Goal: Subscribe to service/newsletter

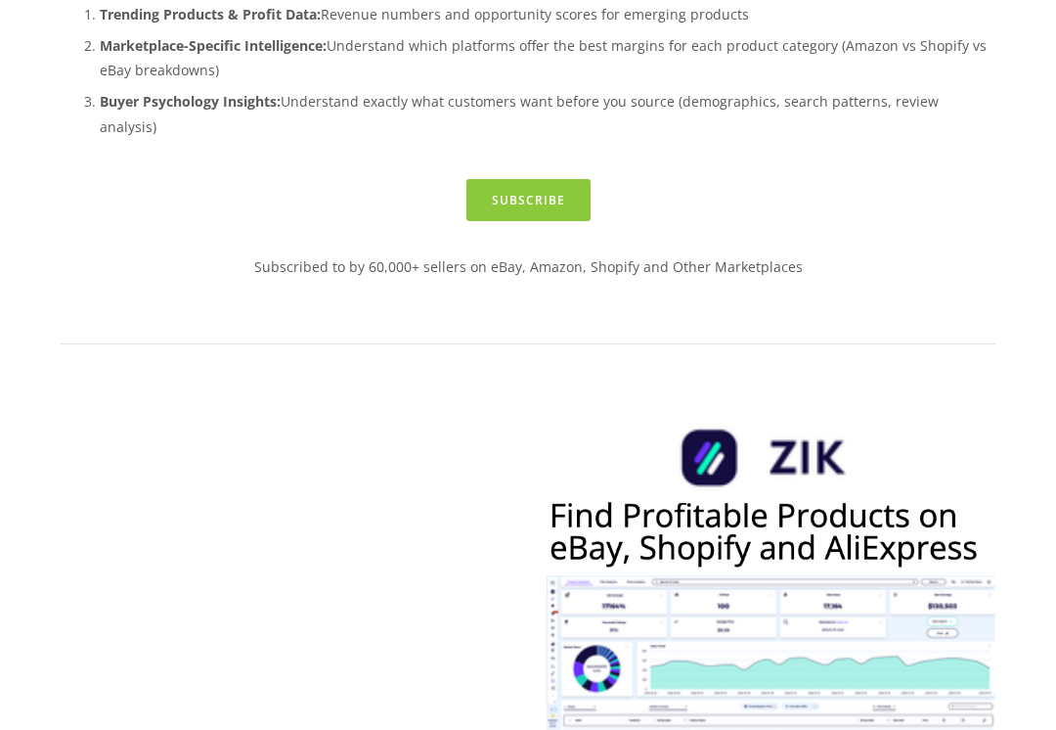
scroll to position [597, 0]
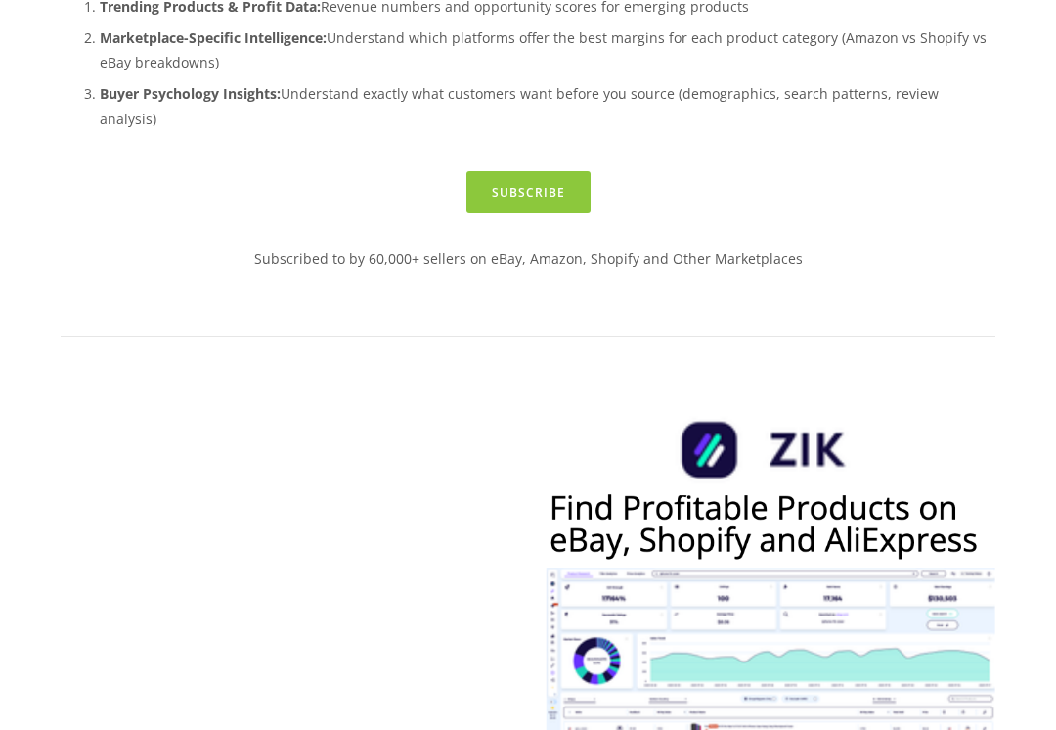
click at [560, 213] on link "Subscribe" at bounding box center [529, 192] width 124 height 42
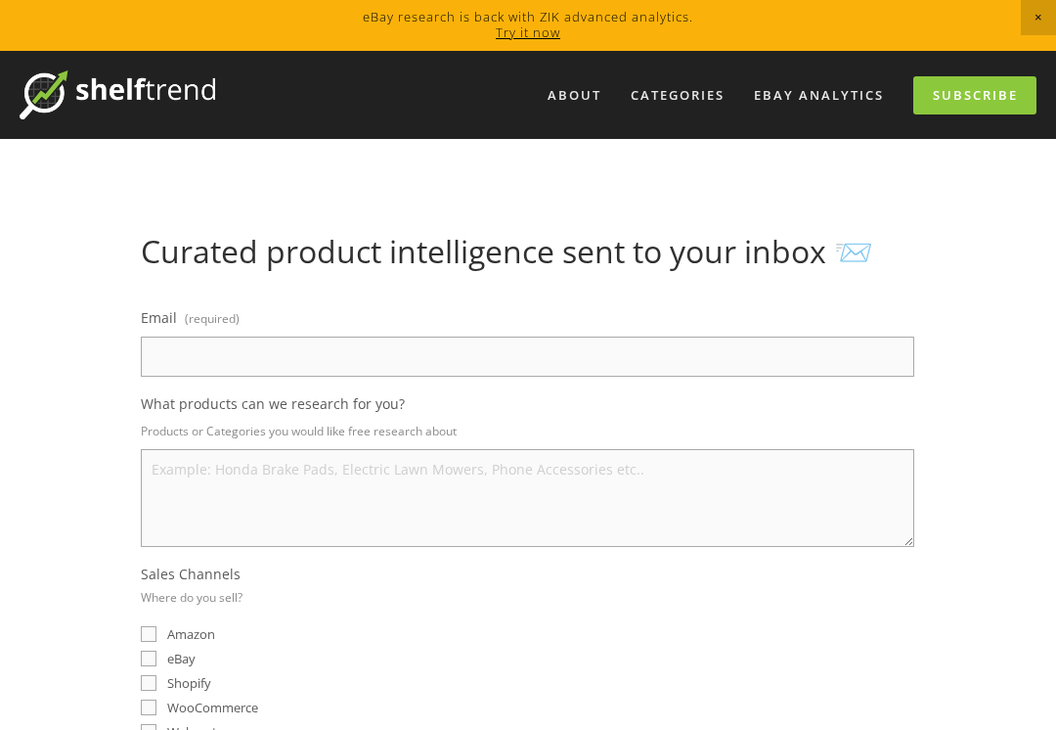
click at [845, 344] on input "Email (required)" at bounding box center [528, 356] width 774 height 40
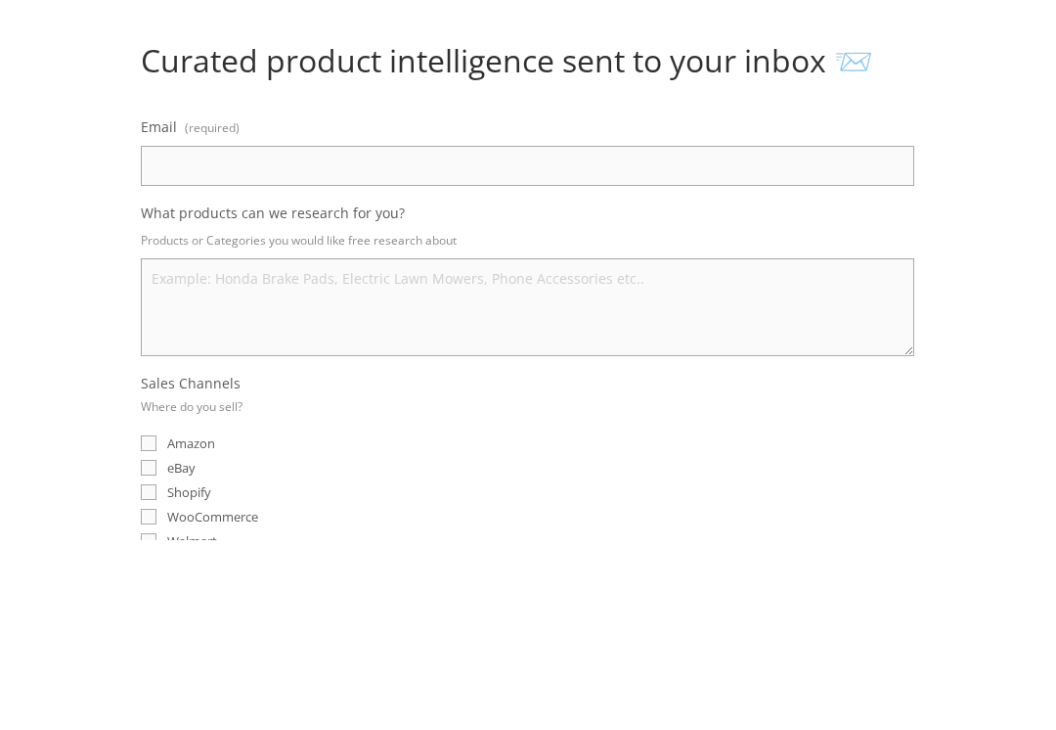
type input "shannonlaurieward@icloud.com"
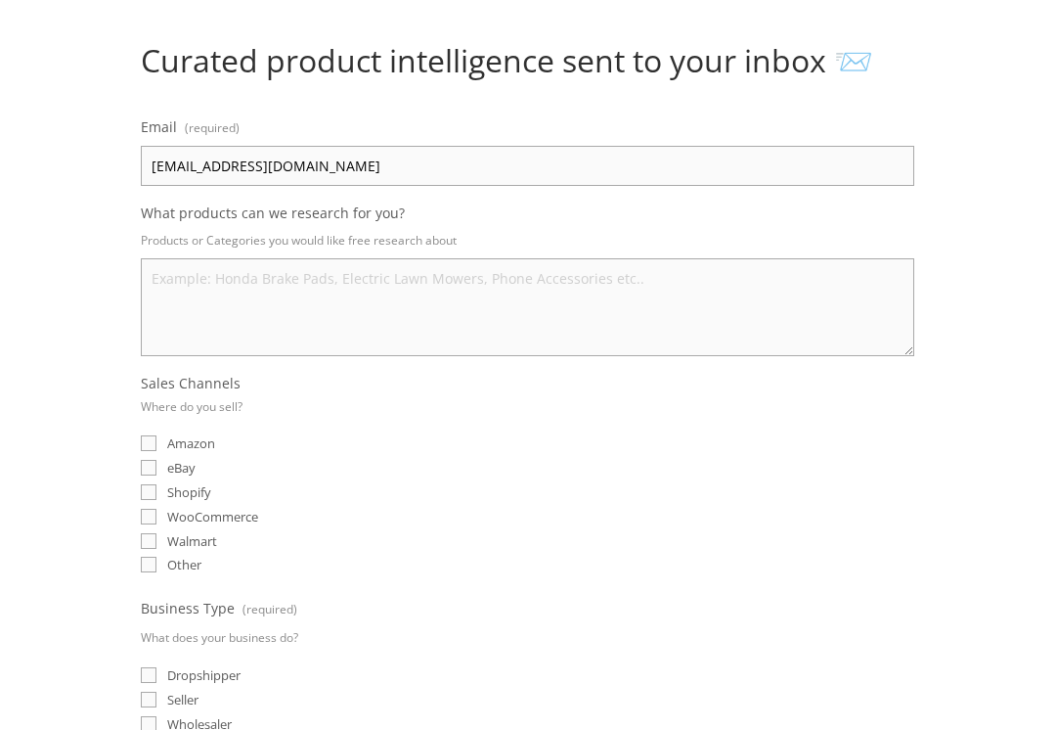
click at [733, 289] on textarea "What products can we research for you?" at bounding box center [528, 307] width 774 height 98
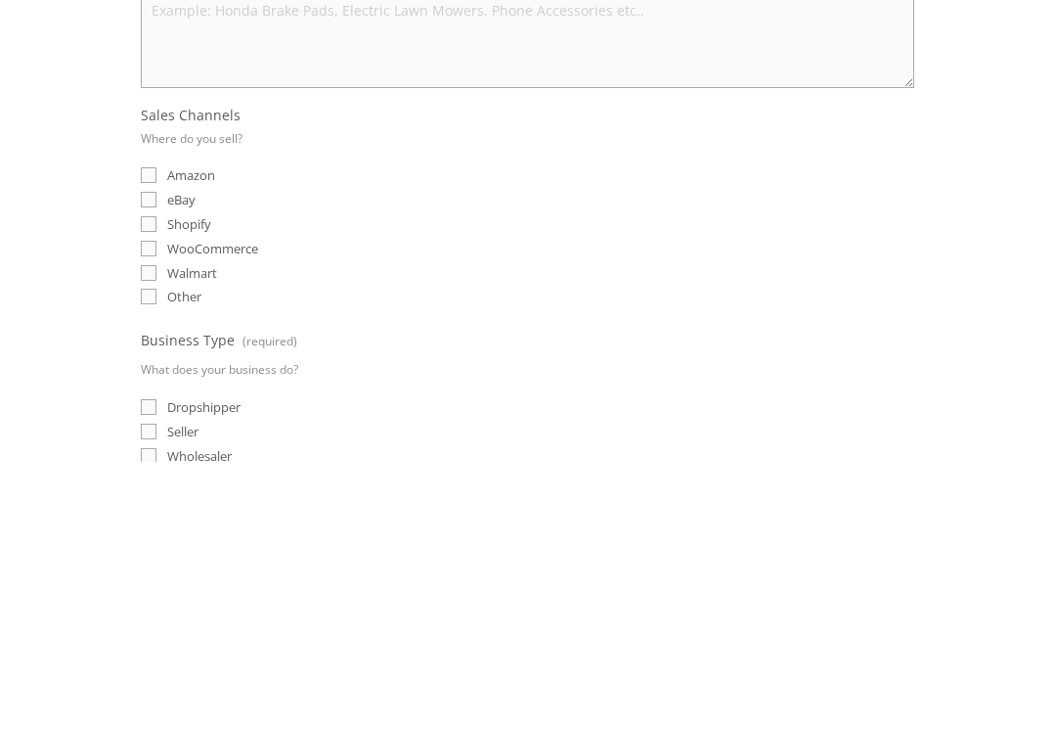
click at [145, 485] on input "Shopify" at bounding box center [149, 493] width 16 height 16
checkbox input "true"
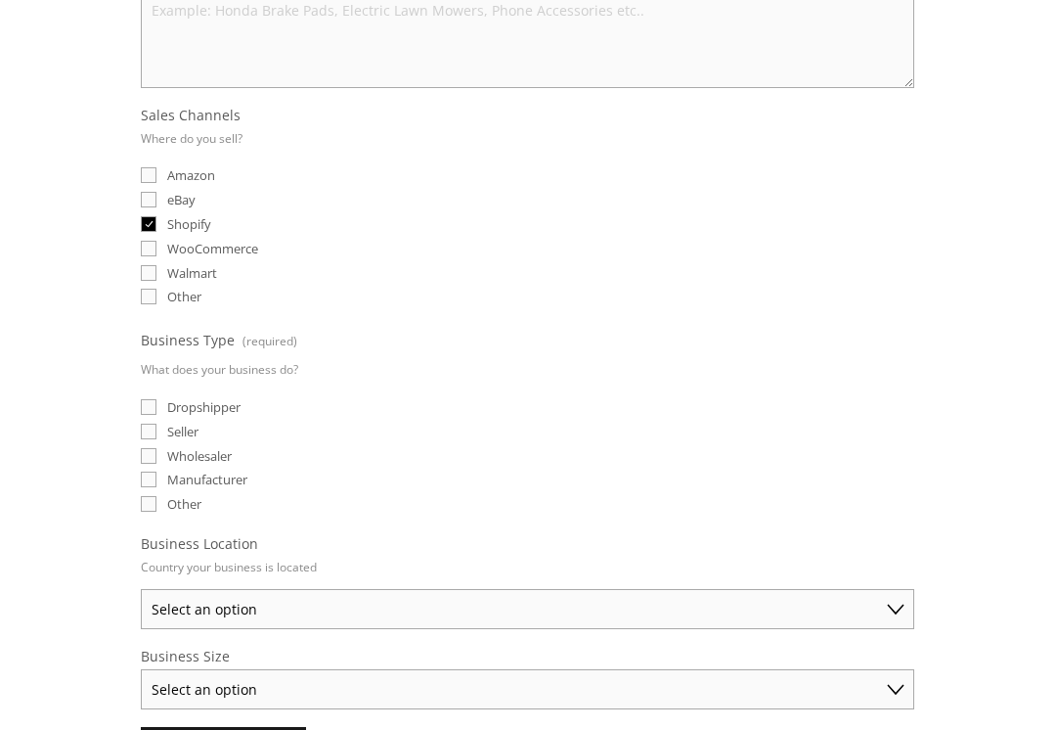
click at [155, 197] on input "eBay" at bounding box center [149, 200] width 16 height 16
checkbox input "true"
click at [151, 231] on input "Shopify" at bounding box center [149, 224] width 16 height 16
checkbox input "false"
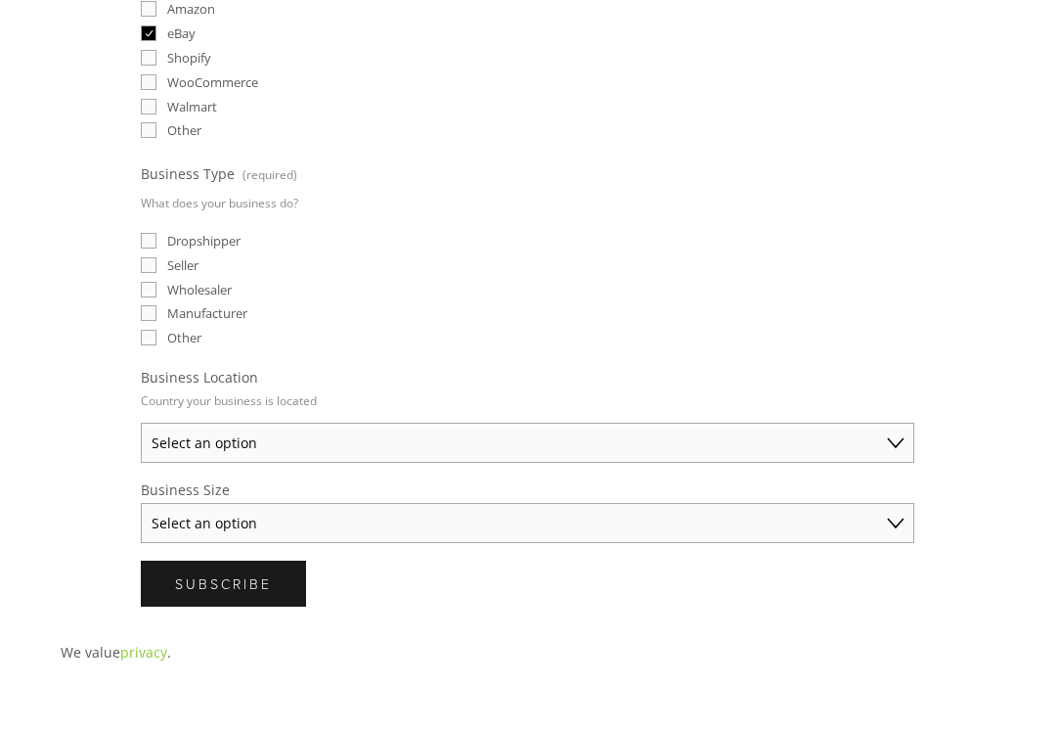
scroll to position [626, 0]
click at [238, 248] on span "Dropshipper" at bounding box center [203, 240] width 73 height 18
click at [157, 247] on input "Dropshipper" at bounding box center [149, 240] width 16 height 16
checkbox input "true"
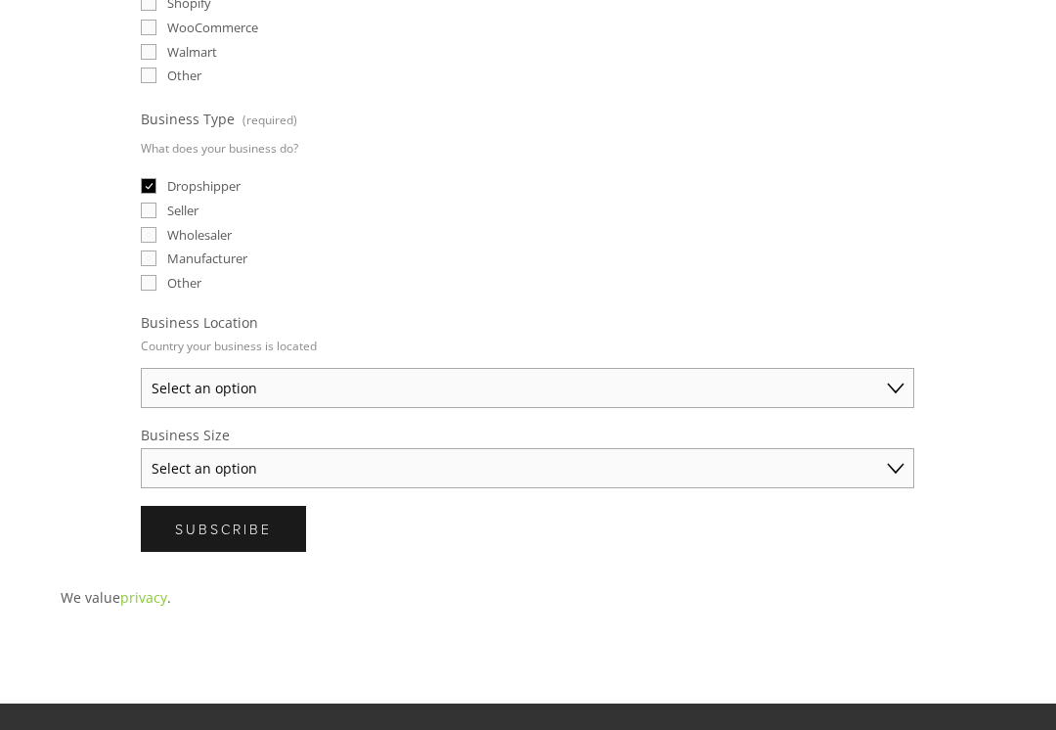
scroll to position [680, 0]
click at [834, 396] on select "Select an option Australia United States United Kingdom China Japan Germany Can…" at bounding box center [528, 388] width 774 height 40
select select "United States"
click at [513, 471] on select "Select an option Solo Merchant (under $50K annual sales) Small Business ($50K -…" at bounding box center [528, 468] width 774 height 40
select select "Solo Merchant (under $50K annual sales)"
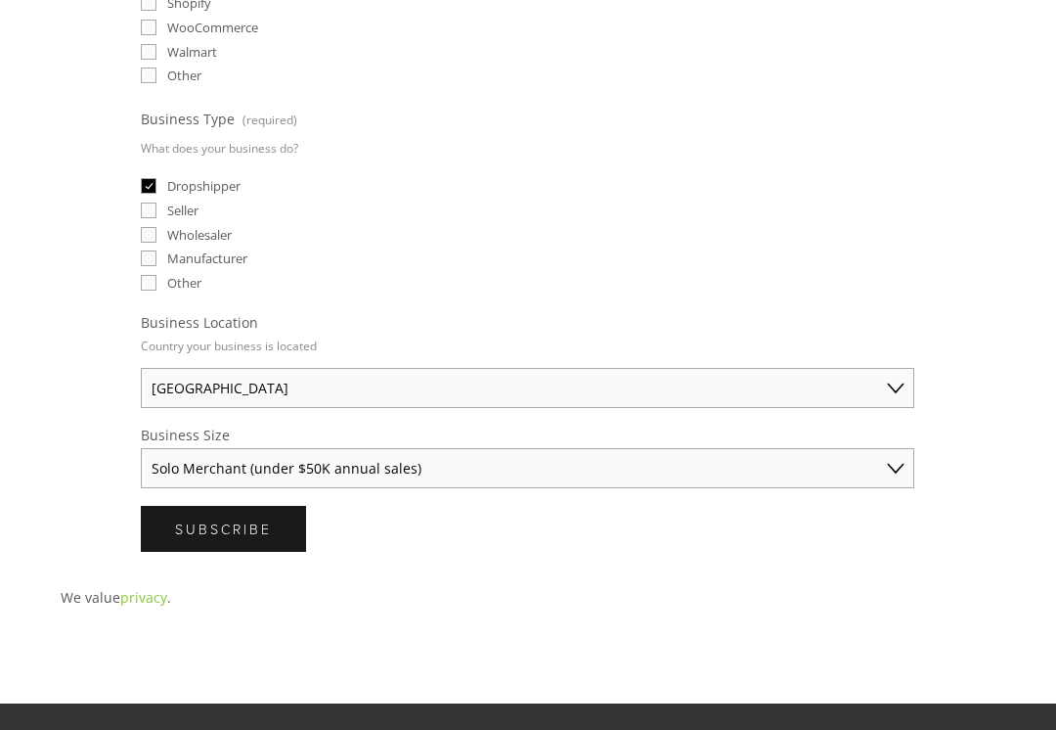
click at [245, 538] on span "Subscribe" at bounding box center [223, 528] width 97 height 19
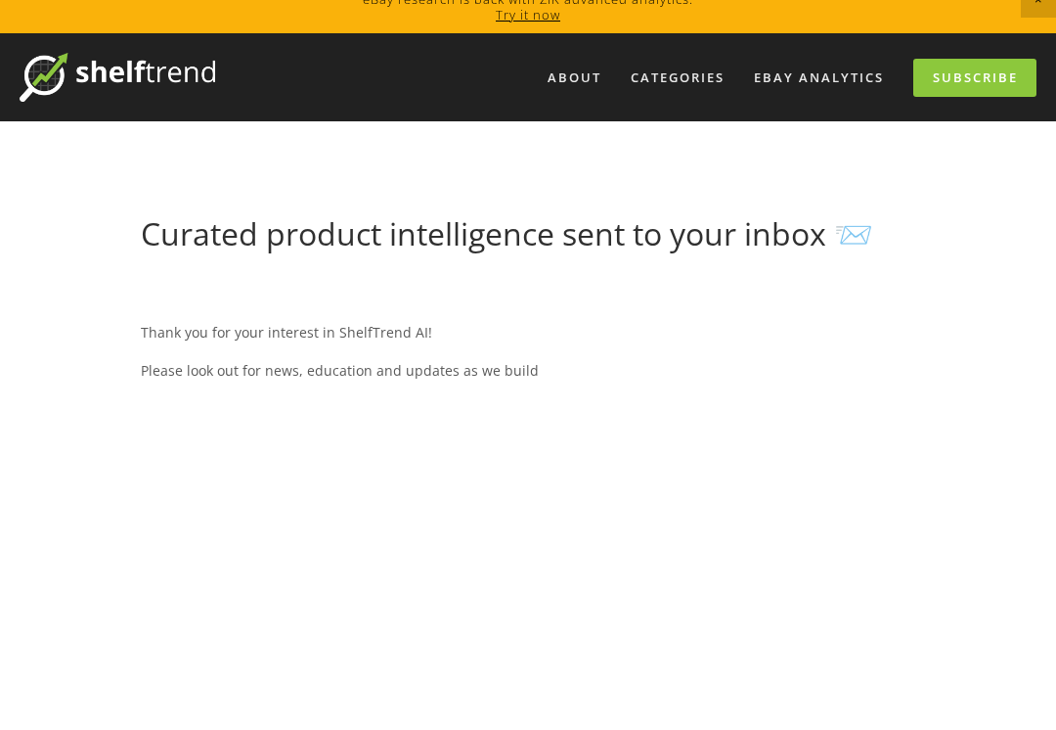
scroll to position [0, 0]
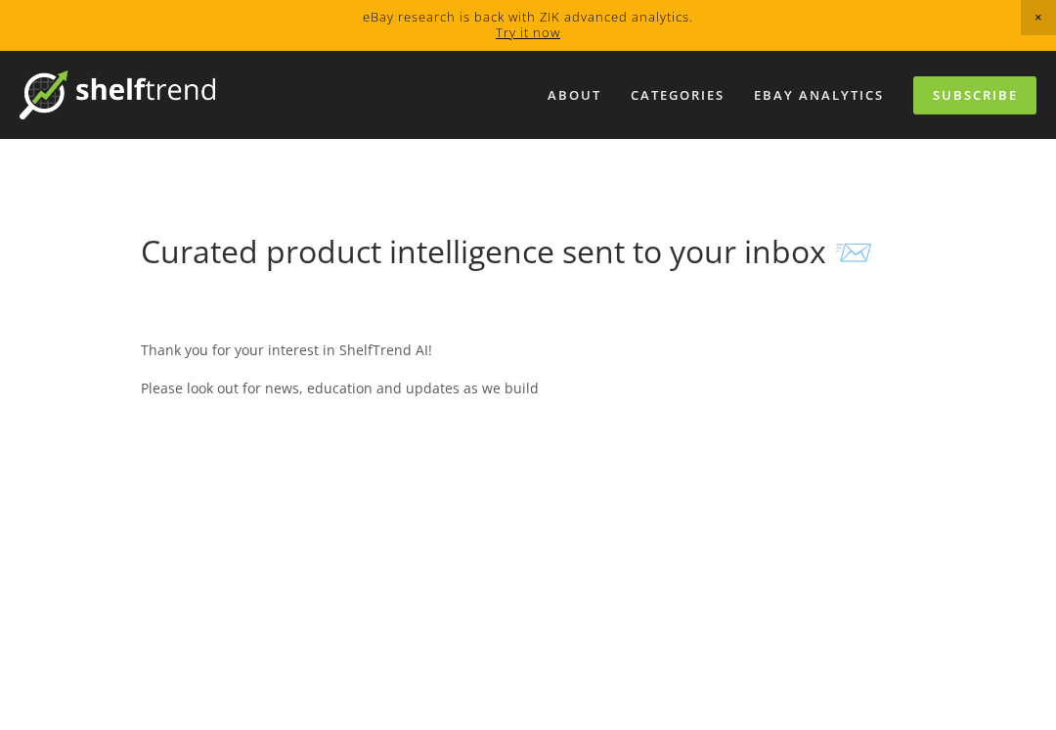
click at [657, 102] on div "Categories" at bounding box center [677, 95] width 119 height 32
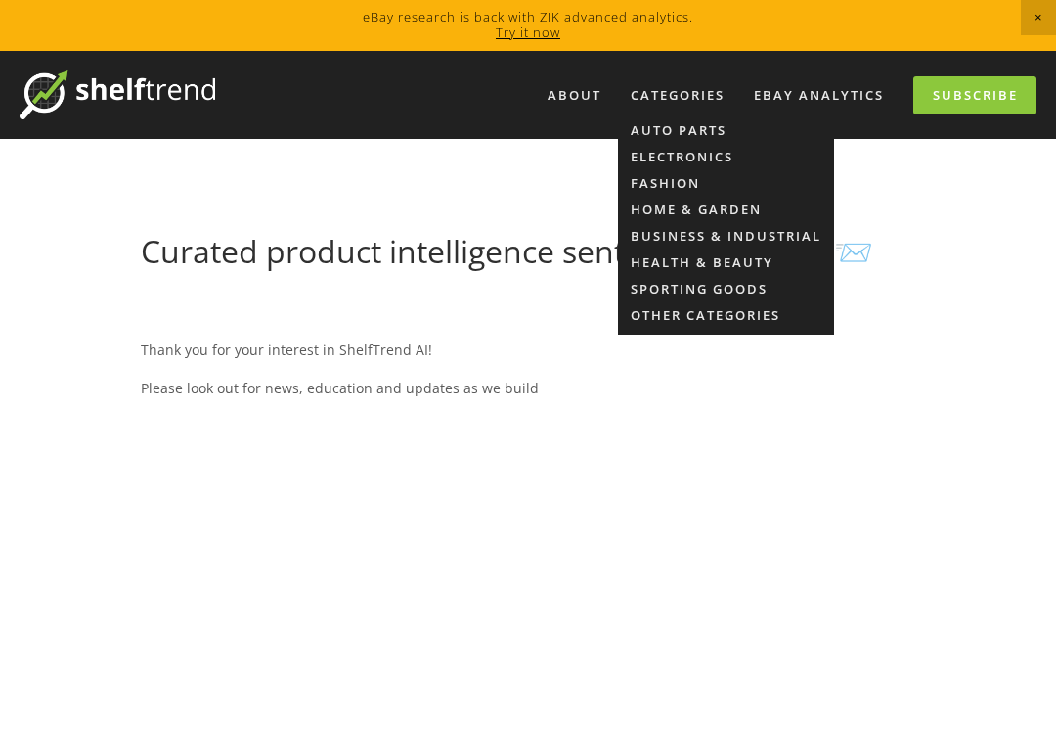
click at [681, 189] on link "Fashion" at bounding box center [665, 183] width 69 height 18
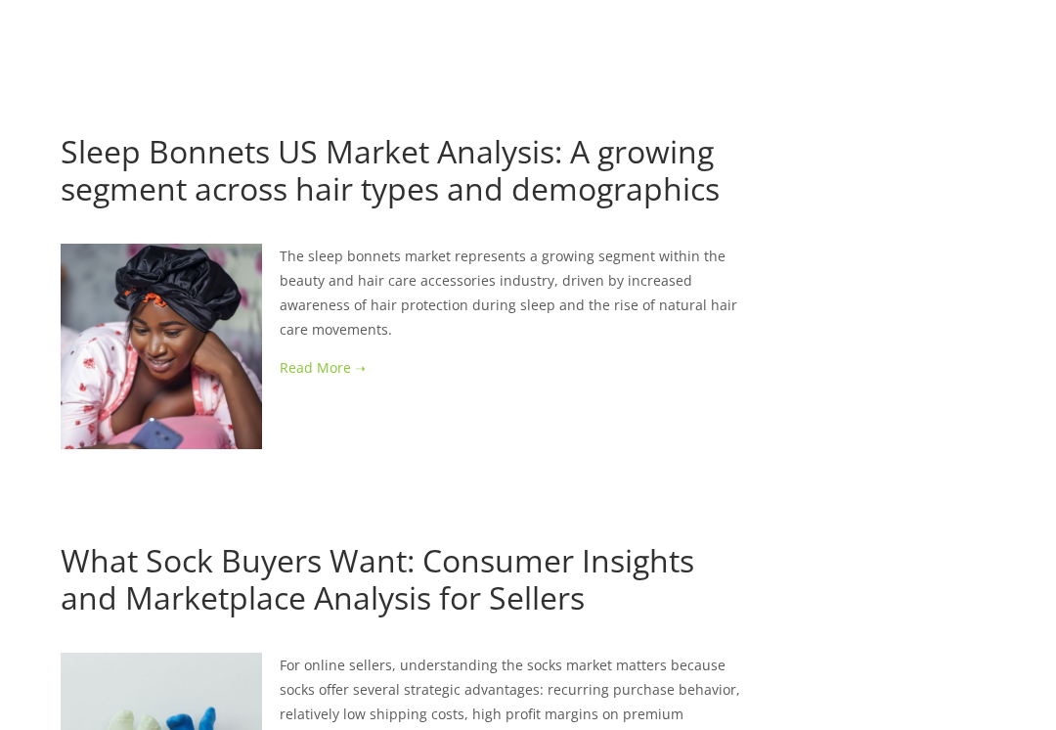
scroll to position [3223, 0]
